Goal: Transaction & Acquisition: Download file/media

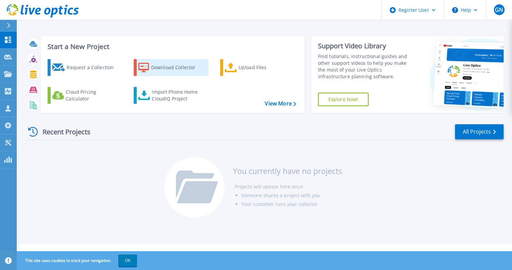
click at [175, 68] on div "Download Collector" at bounding box center [178, 67] width 54 height 13
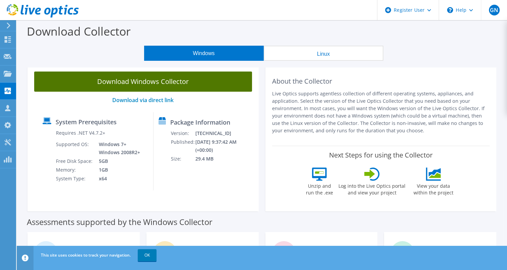
click at [175, 83] on link "Download Windows Collector" at bounding box center [143, 81] width 218 height 20
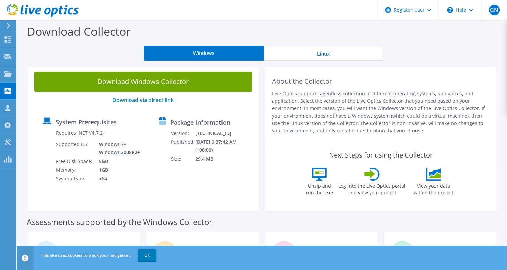
click at [450, 83] on h2 "About the Collector" at bounding box center [381, 81] width 218 height 8
click at [148, 257] on link "OK" at bounding box center [147, 255] width 19 height 12
